Goal: Check status: Check status

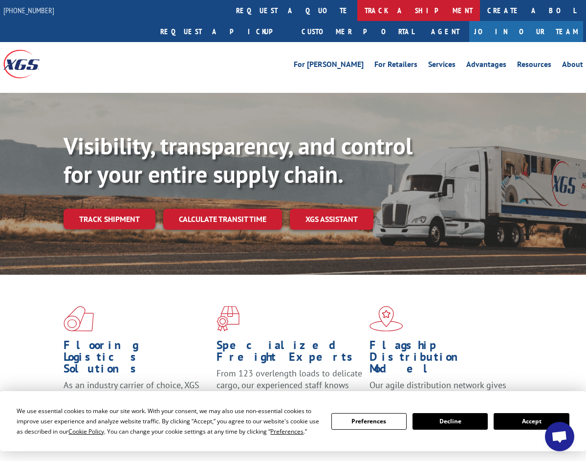
click at [358, 7] on link "track a shipment" at bounding box center [419, 10] width 123 height 21
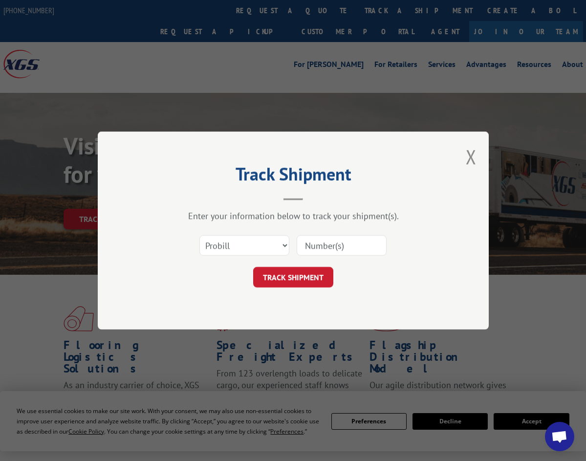
paste input "2844582"
type input "2844582"
click at [309, 281] on button "TRACK SHIPMENT" at bounding box center [293, 277] width 80 height 21
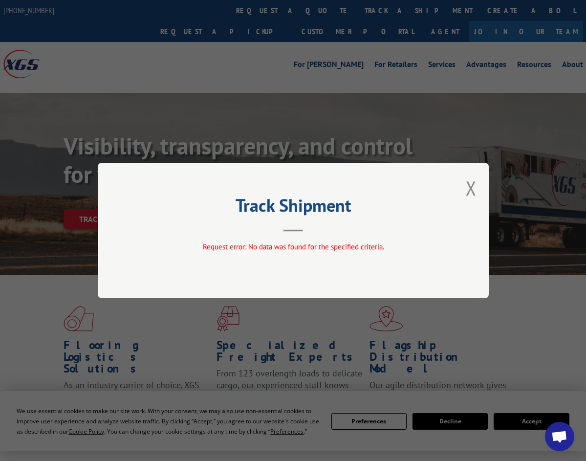
click at [466, 189] on div "Track Shipment Request error: No data was found for the specified criteria." at bounding box center [293, 230] width 391 height 135
click at [472, 193] on button "Close modal" at bounding box center [471, 188] width 11 height 26
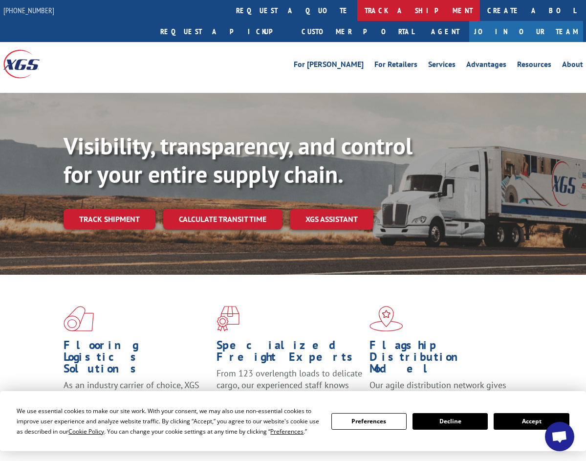
click at [358, 12] on link "track a shipment" at bounding box center [419, 10] width 123 height 21
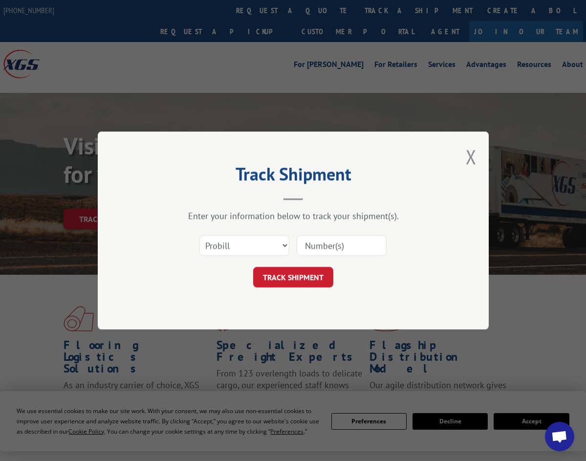
click at [318, 238] on input at bounding box center [342, 245] width 90 height 21
type input "2844582"
click at [268, 280] on button "TRACK SHIPMENT" at bounding box center [293, 277] width 80 height 21
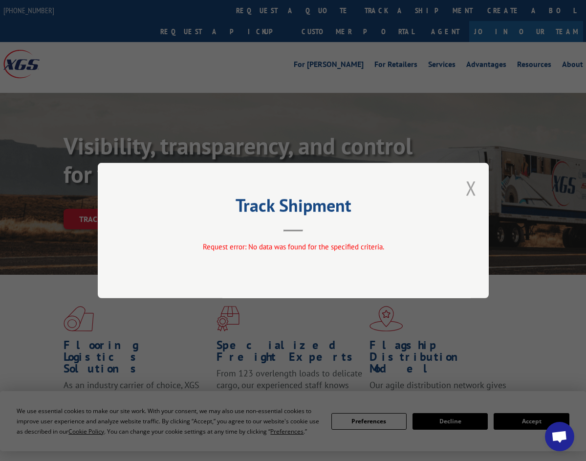
click at [469, 189] on button "Close modal" at bounding box center [471, 188] width 11 height 26
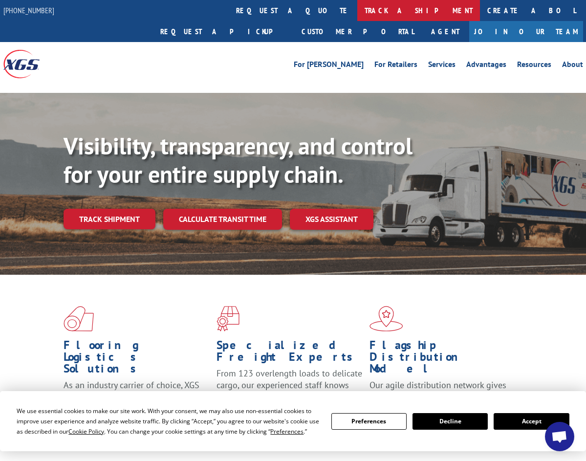
click at [358, 17] on link "track a shipment" at bounding box center [419, 10] width 123 height 21
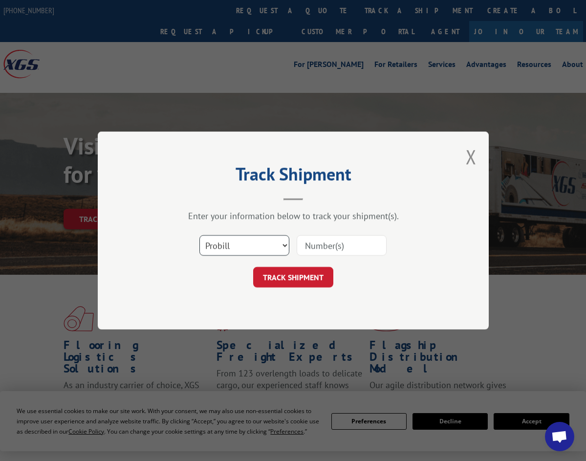
click at [200, 235] on select "Select category... Probill BOL PO" at bounding box center [245, 245] width 90 height 21
select select "bol"
click option "BOL" at bounding box center [0, 0] width 0 height 0
click at [332, 248] on input at bounding box center [342, 245] width 90 height 21
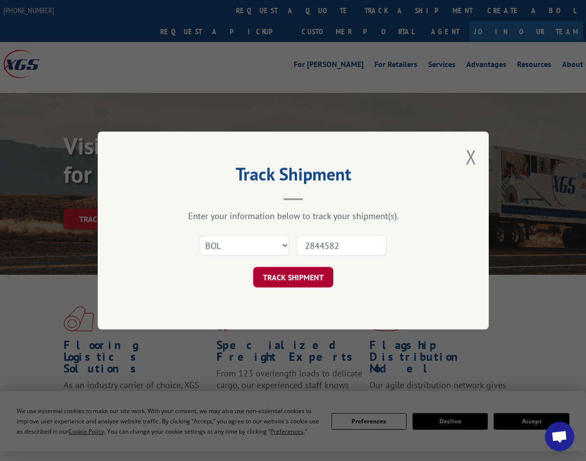
type input "2844582"
click at [300, 283] on button "TRACK SHIPMENT" at bounding box center [293, 277] width 80 height 21
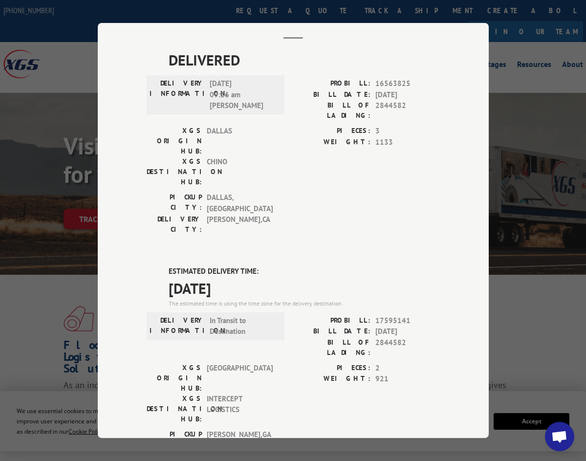
scroll to position [106, 0]
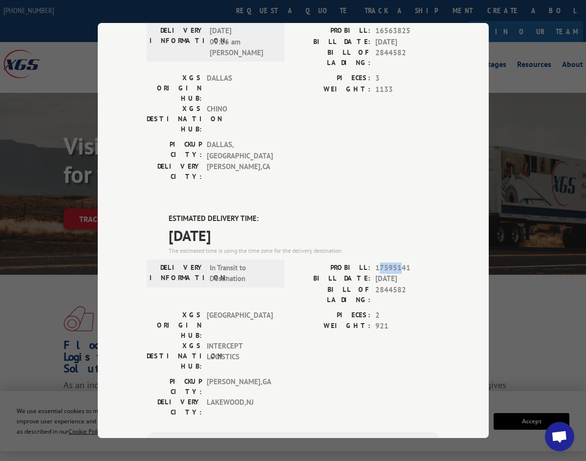
drag, startPoint x: 378, startPoint y: 209, endPoint x: 402, endPoint y: 207, distance: 24.0
click at [402, 263] on span "17595141" at bounding box center [408, 268] width 65 height 11
drag, startPoint x: 409, startPoint y: 211, endPoint x: 375, endPoint y: 214, distance: 33.9
click at [376, 263] on span "17595141" at bounding box center [408, 268] width 65 height 11
copy span "17595141"
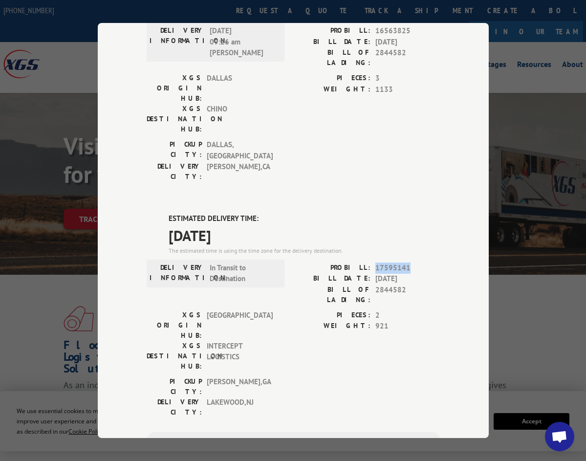
scroll to position [0, 0]
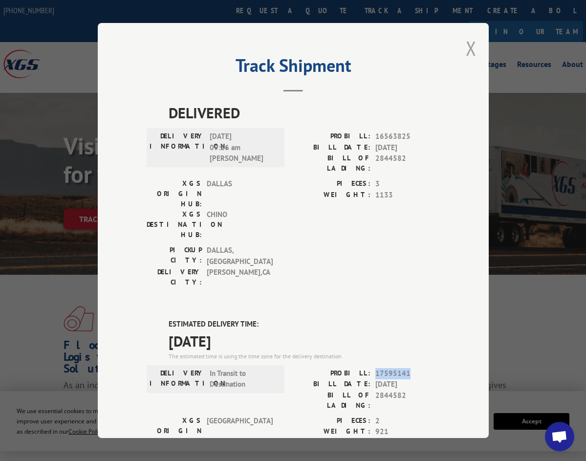
click at [472, 47] on button "Close modal" at bounding box center [471, 48] width 11 height 26
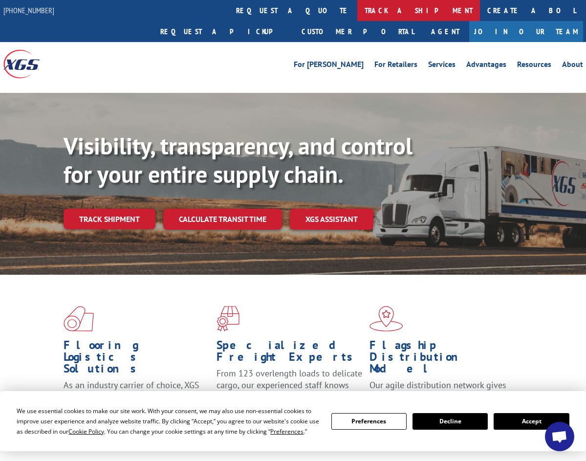
click at [358, 10] on link "track a shipment" at bounding box center [419, 10] width 123 height 21
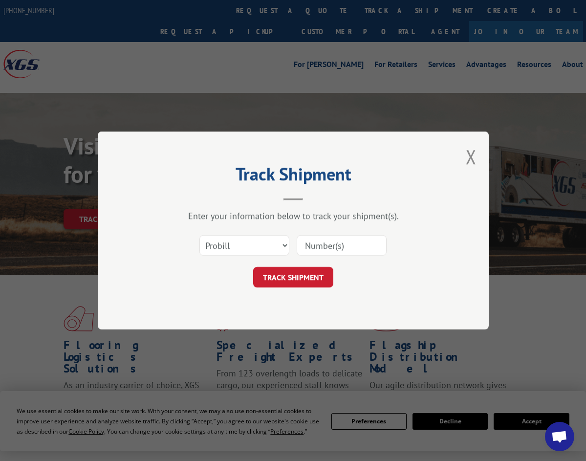
paste input "17595141"
type input "17595141"
click at [307, 277] on button "TRACK SHIPMENT" at bounding box center [293, 277] width 80 height 21
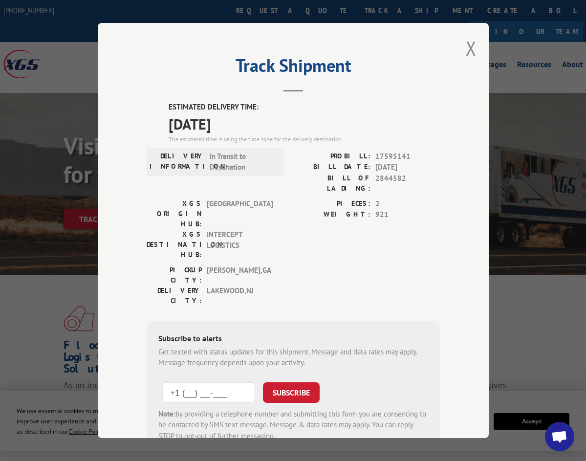
click at [226, 382] on input "+1 (___) ___-____" at bounding box center [208, 392] width 93 height 21
type input "[PHONE_NUMBER]"
click at [296, 382] on button "SUBSCRIBE" at bounding box center [291, 392] width 57 height 21
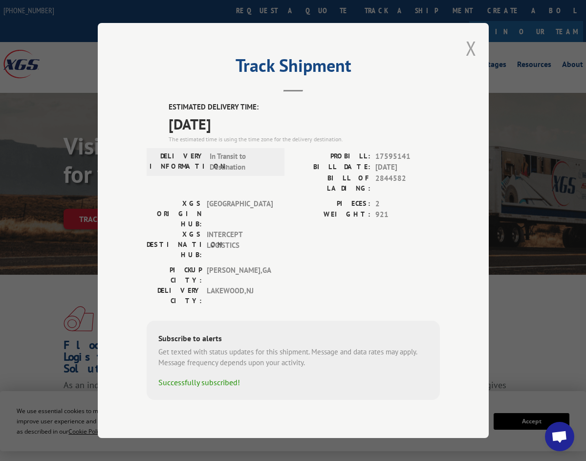
click at [470, 59] on button "Close modal" at bounding box center [471, 48] width 11 height 26
